Goal: Task Accomplishment & Management: Use online tool/utility

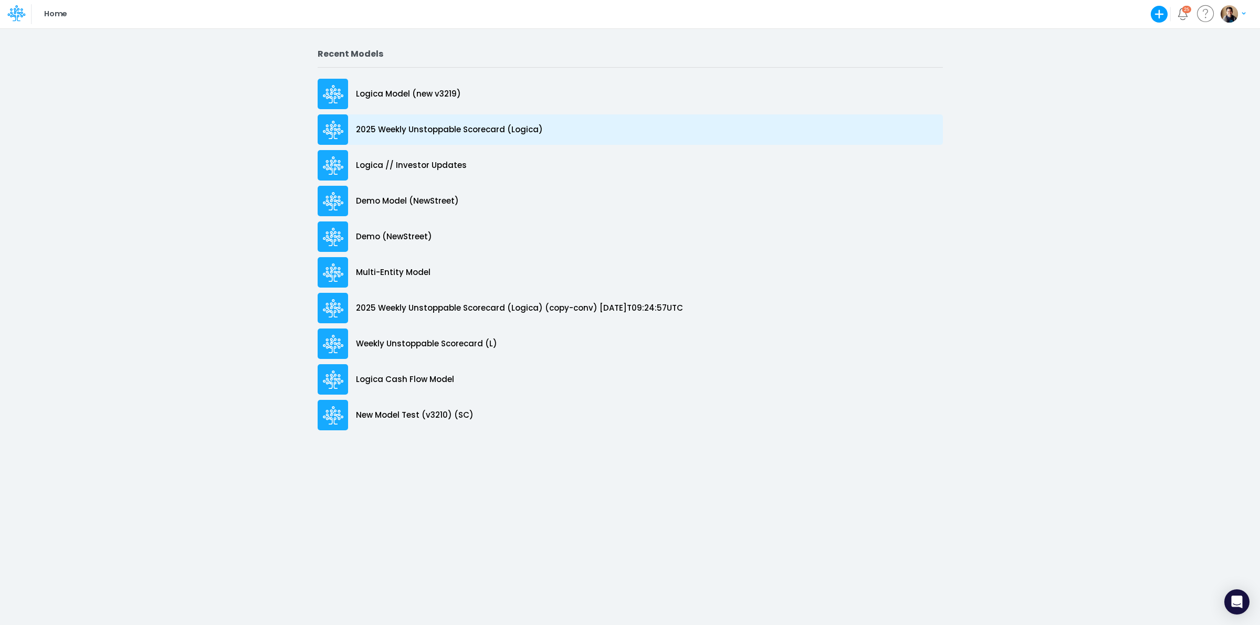
click at [432, 131] on p "2025 Weekly Unstoppable Scorecard (Logica)" at bounding box center [449, 130] width 187 height 12
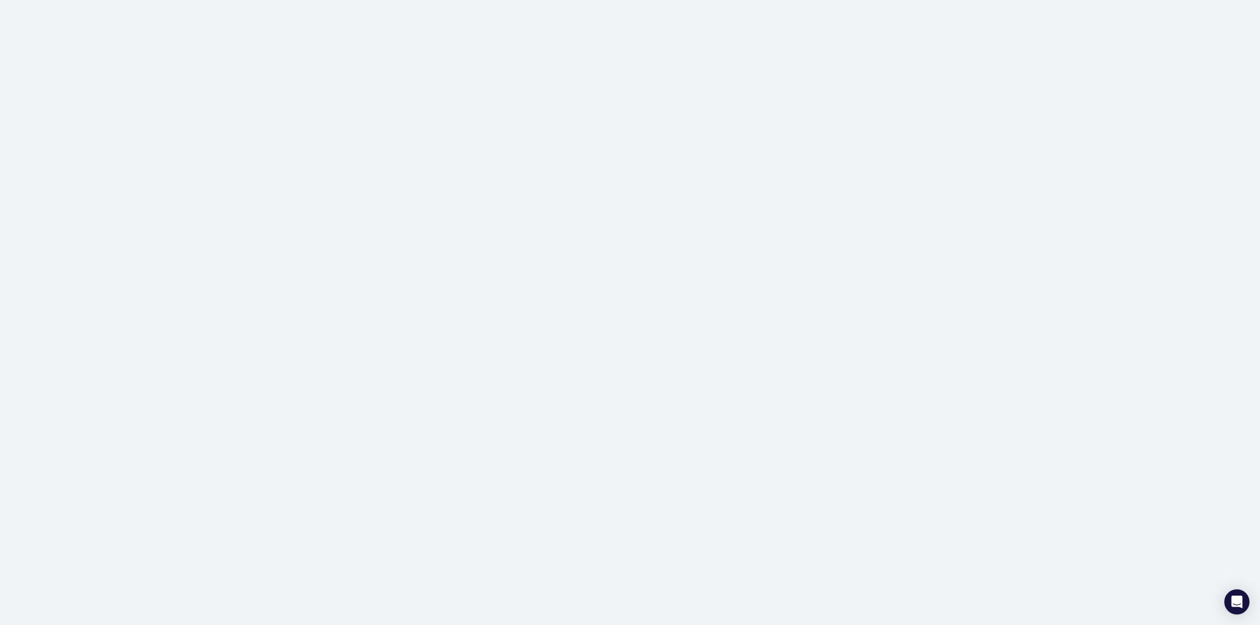
click at [758, 117] on div at bounding box center [630, 312] width 1260 height 625
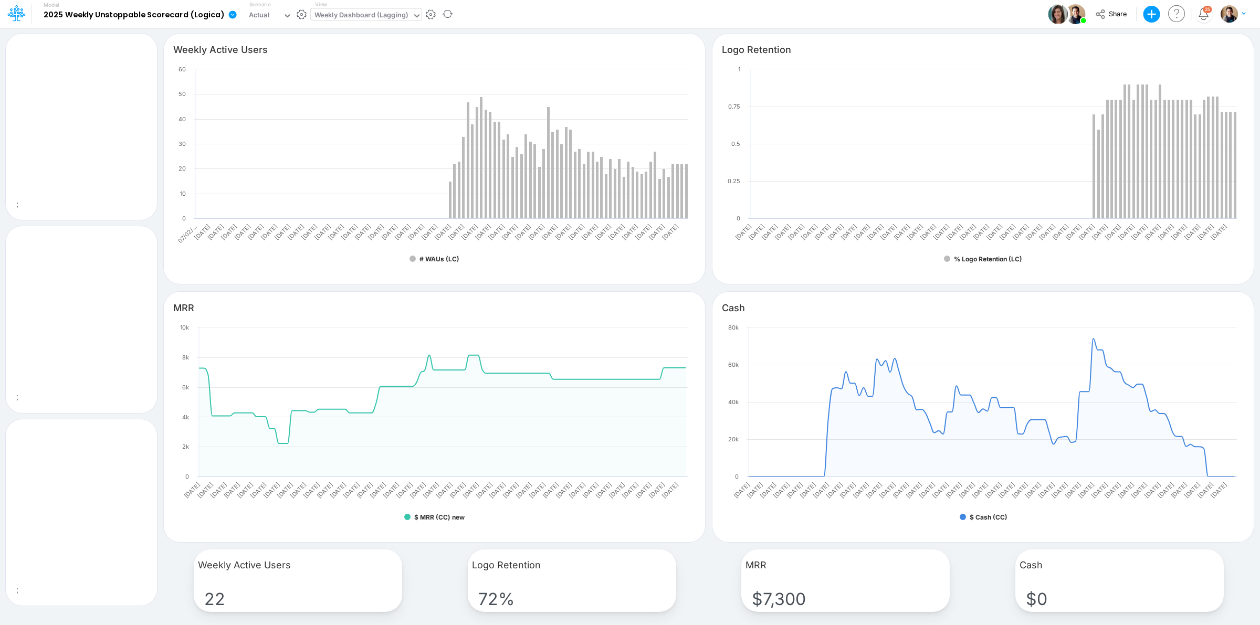
click at [408, 20] on div "Weekly Dashboard (Lagging)" at bounding box center [362, 16] width 102 height 16
type input "inpu"
click at [24, 9] on icon at bounding box center [16, 13] width 18 height 18
click at [17, 11] on icon at bounding box center [16, 13] width 18 height 18
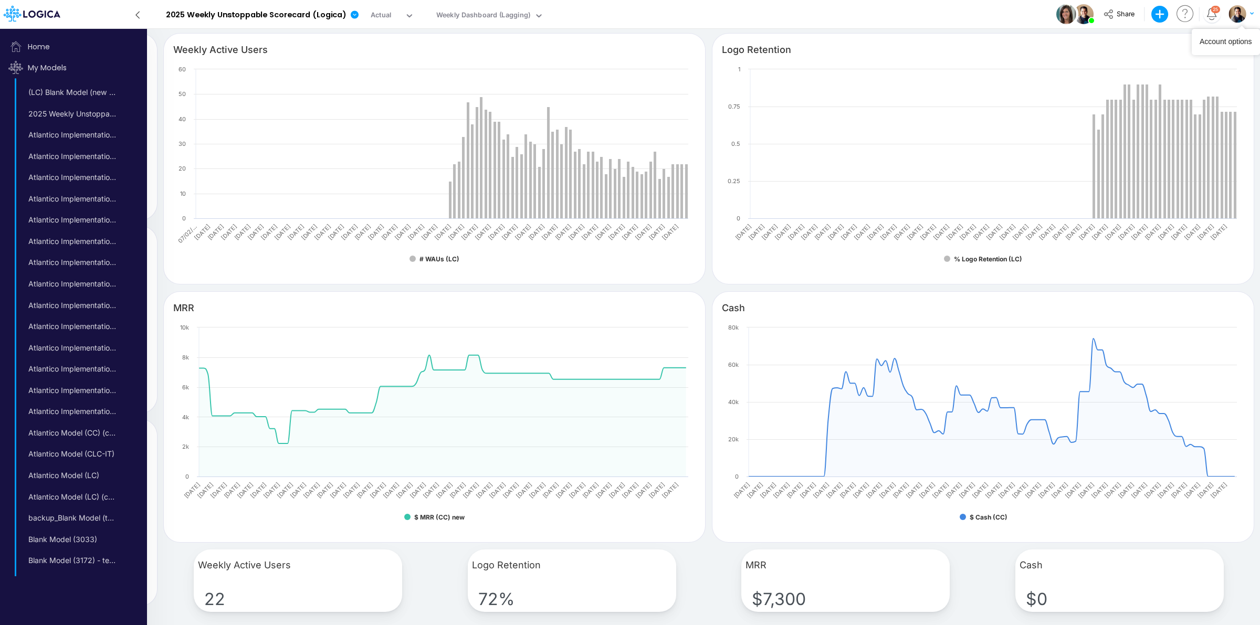
click at [1238, 13] on img "button" at bounding box center [1236, 13] width 17 height 17
click at [1164, 65] on button "Log out" at bounding box center [1198, 62] width 112 height 16
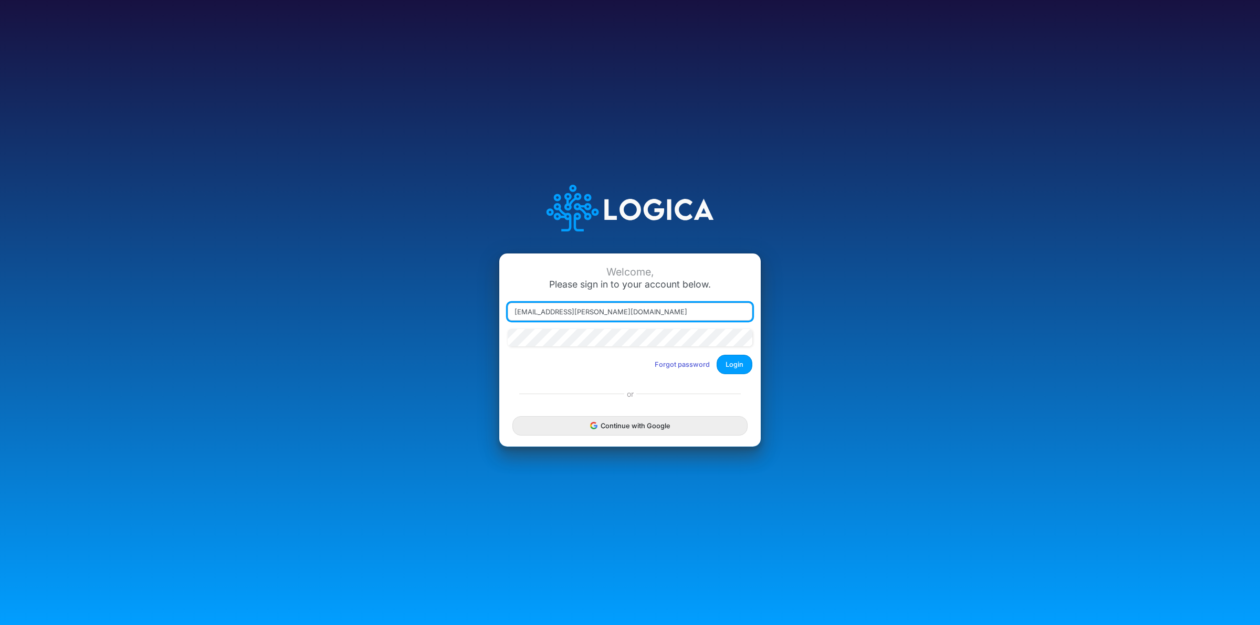
click at [569, 311] on input "[EMAIL_ADDRESS][PERSON_NAME][DOMAIN_NAME]" at bounding box center [630, 312] width 245 height 18
type input "[PERSON_NAME][EMAIL_ADDRESS][DOMAIN_NAME]"
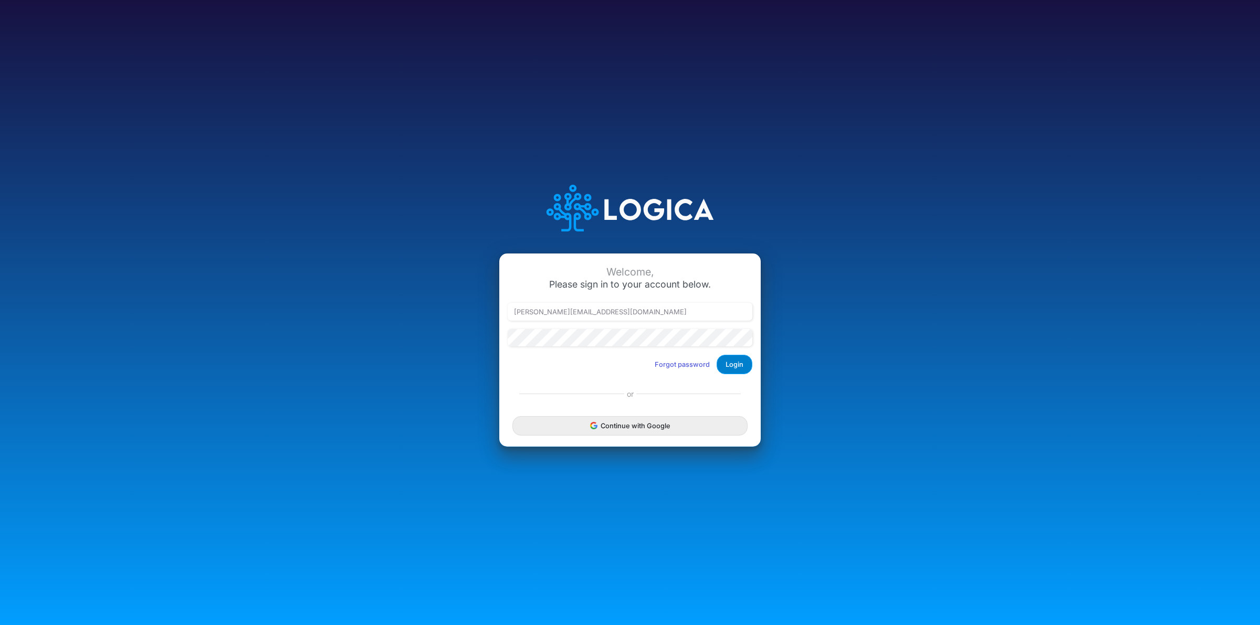
click at [730, 366] on button "Login" at bounding box center [735, 364] width 36 height 19
